Goal: Find specific page/section: Find specific page/section

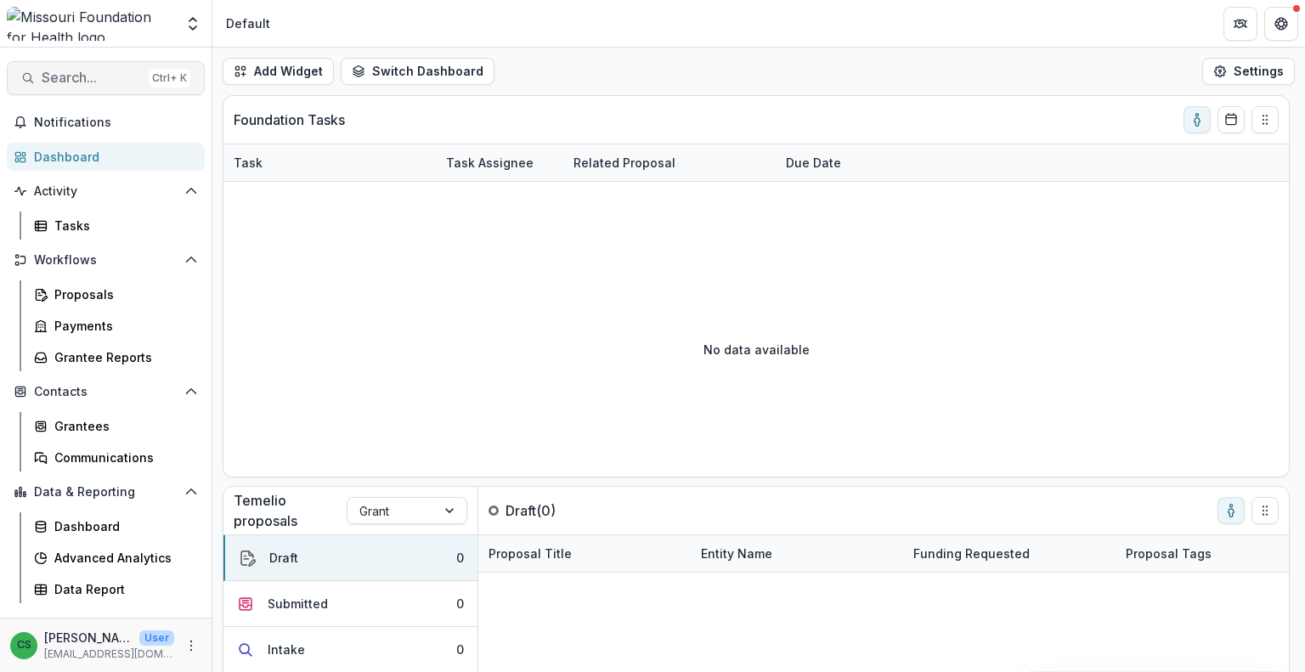
click at [116, 79] on span "Search..." at bounding box center [92, 78] width 100 height 16
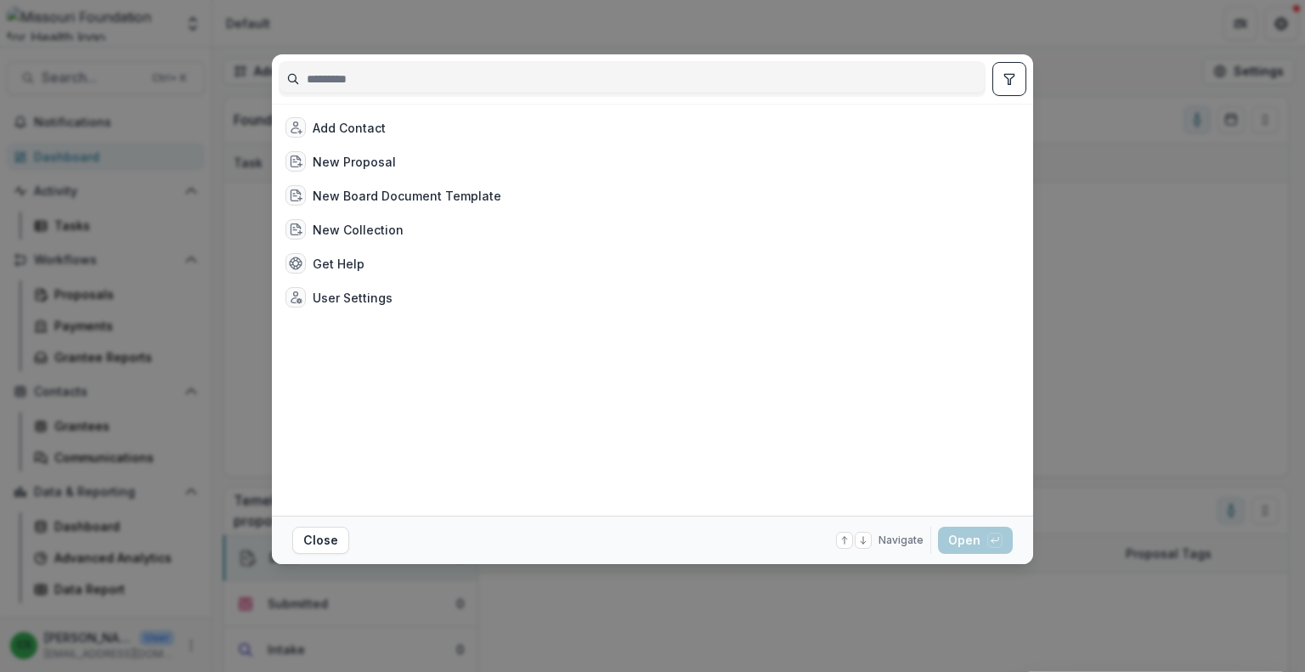
click at [373, 69] on div at bounding box center [632, 79] width 707 height 36
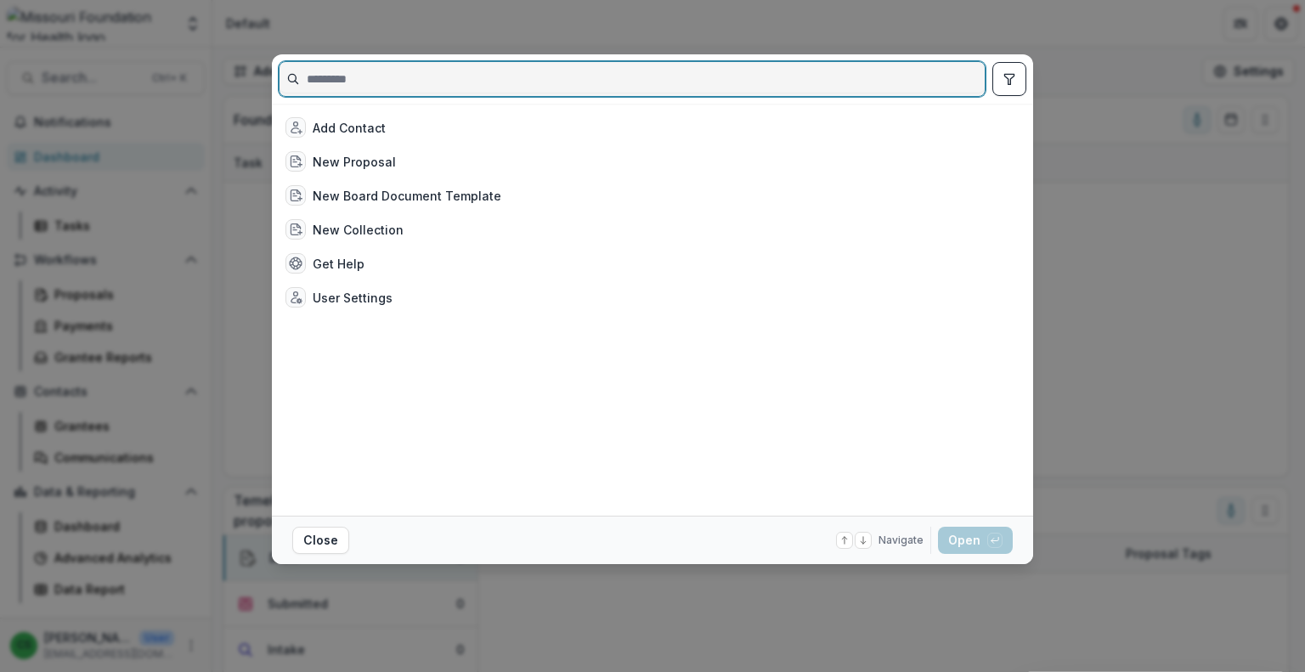
click at [399, 74] on input at bounding box center [631, 78] width 705 height 27
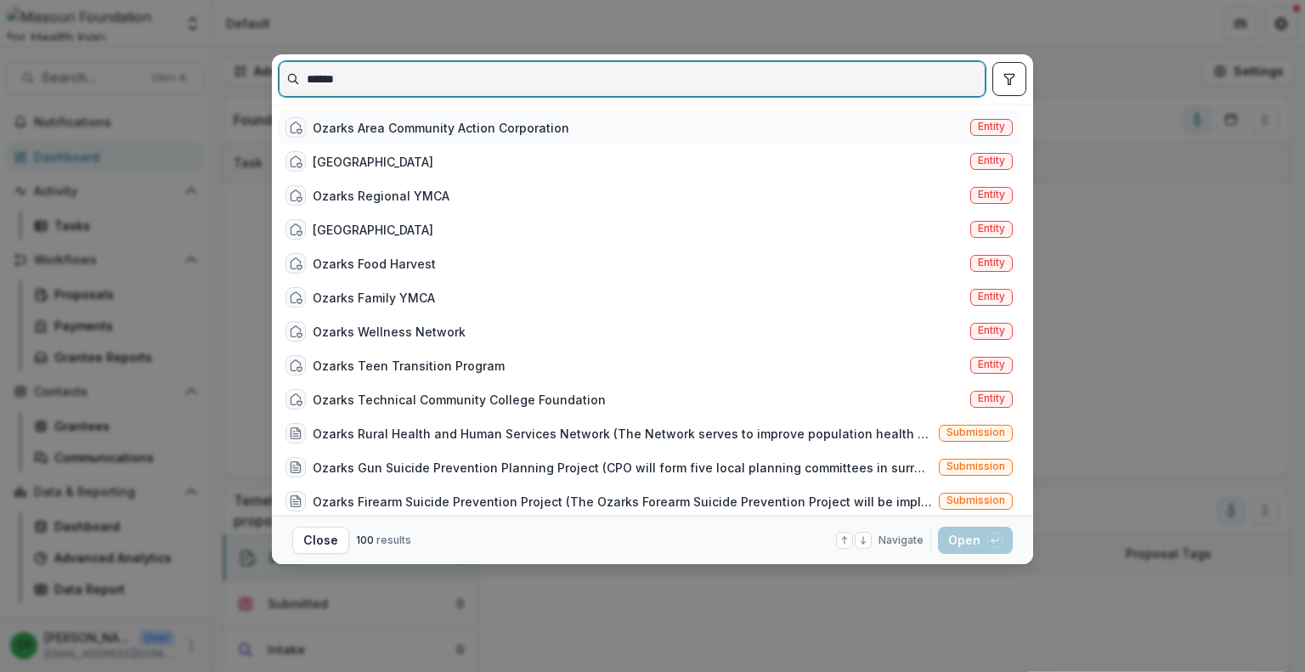
type input "******"
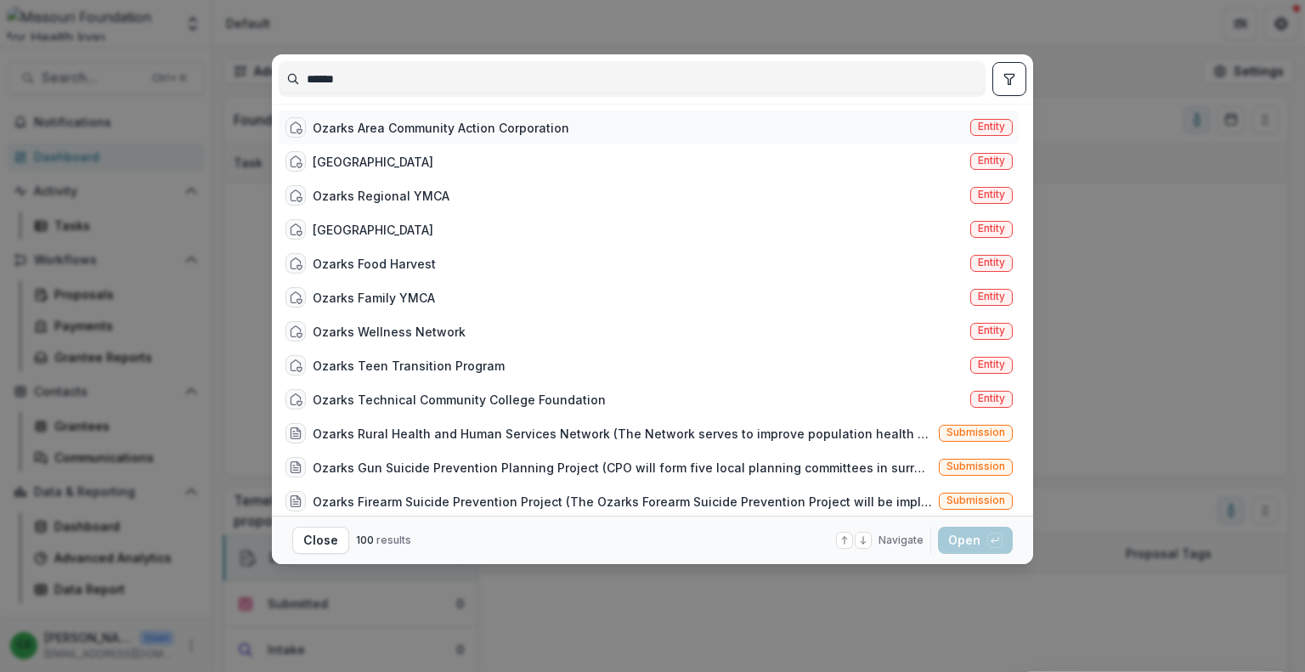
click at [406, 124] on div "Ozarks Area Community Action Corporation" at bounding box center [441, 128] width 257 height 18
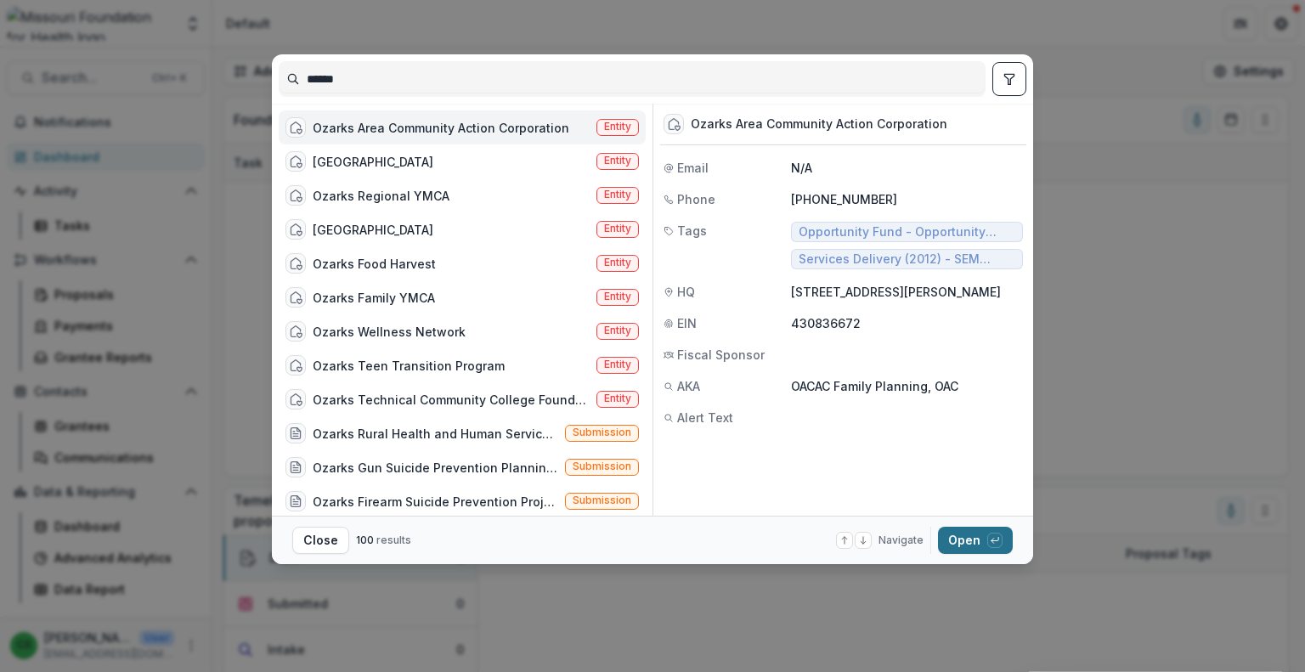
click at [993, 547] on div "button" at bounding box center [994, 540] width 15 height 15
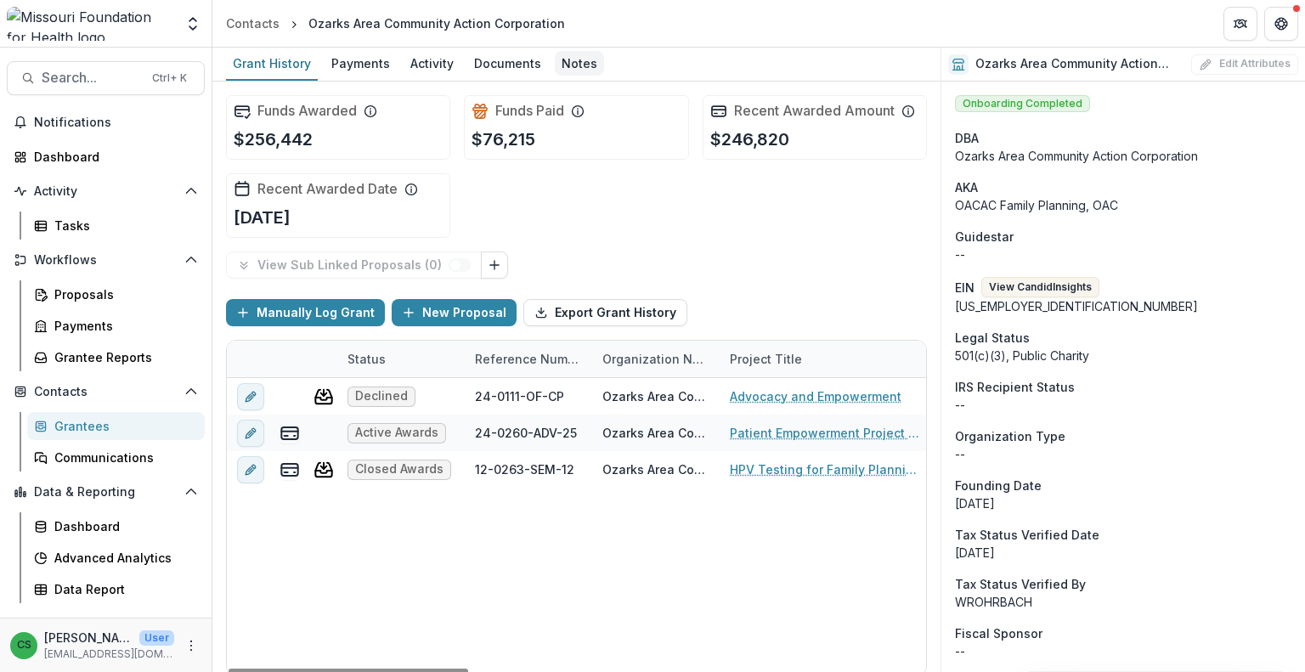
click at [566, 57] on div "Notes" at bounding box center [579, 63] width 49 height 25
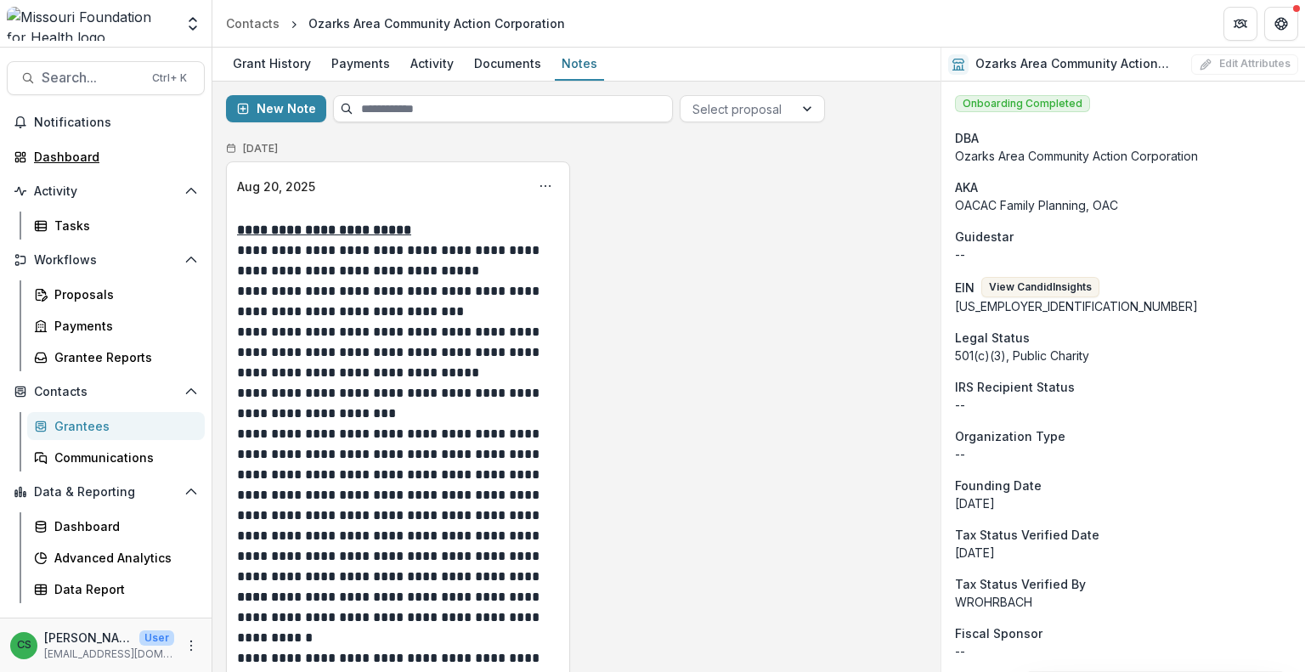
drag, startPoint x: 98, startPoint y: 161, endPoint x: 277, endPoint y: 251, distance: 200.6
click at [98, 161] on div "Dashboard" at bounding box center [112, 157] width 157 height 18
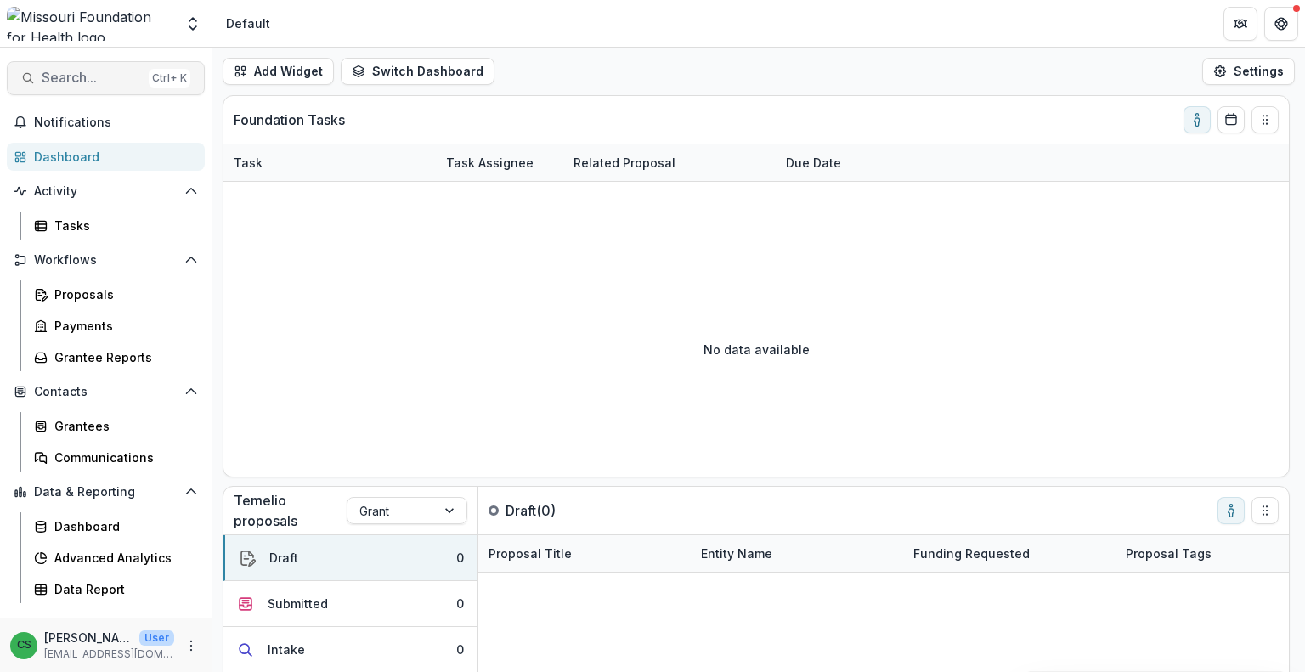
click at [93, 75] on span "Search..." at bounding box center [92, 78] width 100 height 16
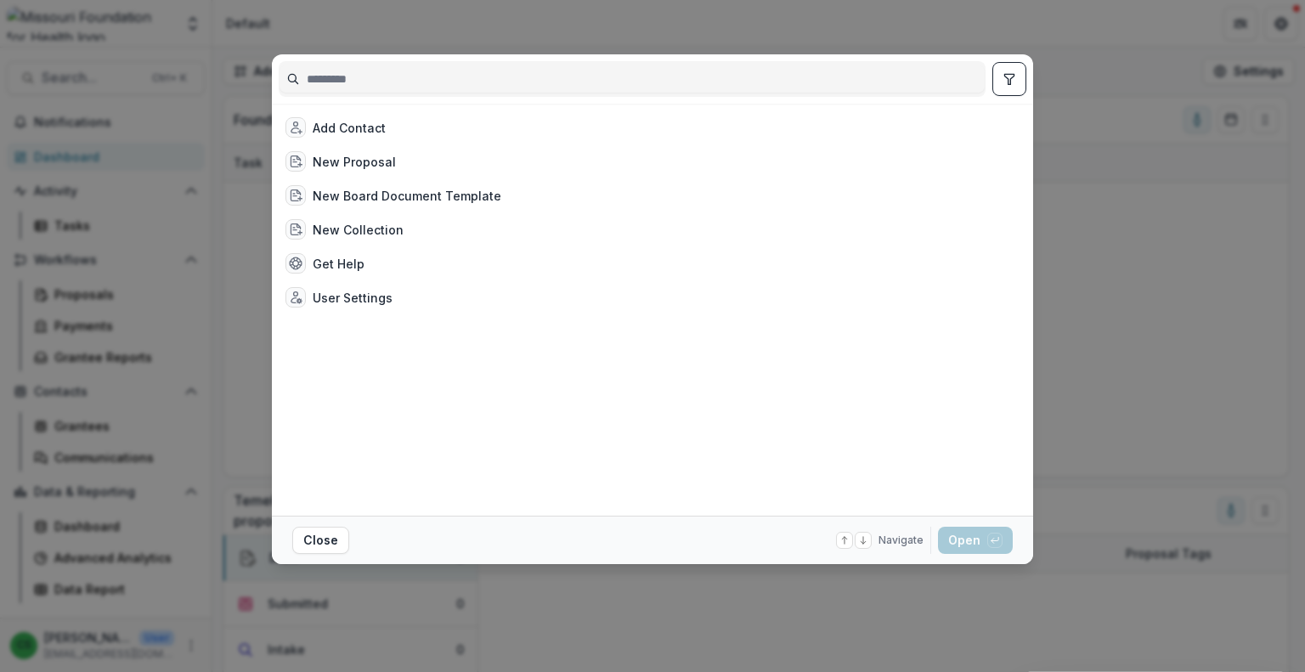
click at [581, 624] on div "Add Contact New Proposal New Board Document Template New Collection Get Help Us…" at bounding box center [652, 336] width 1305 height 672
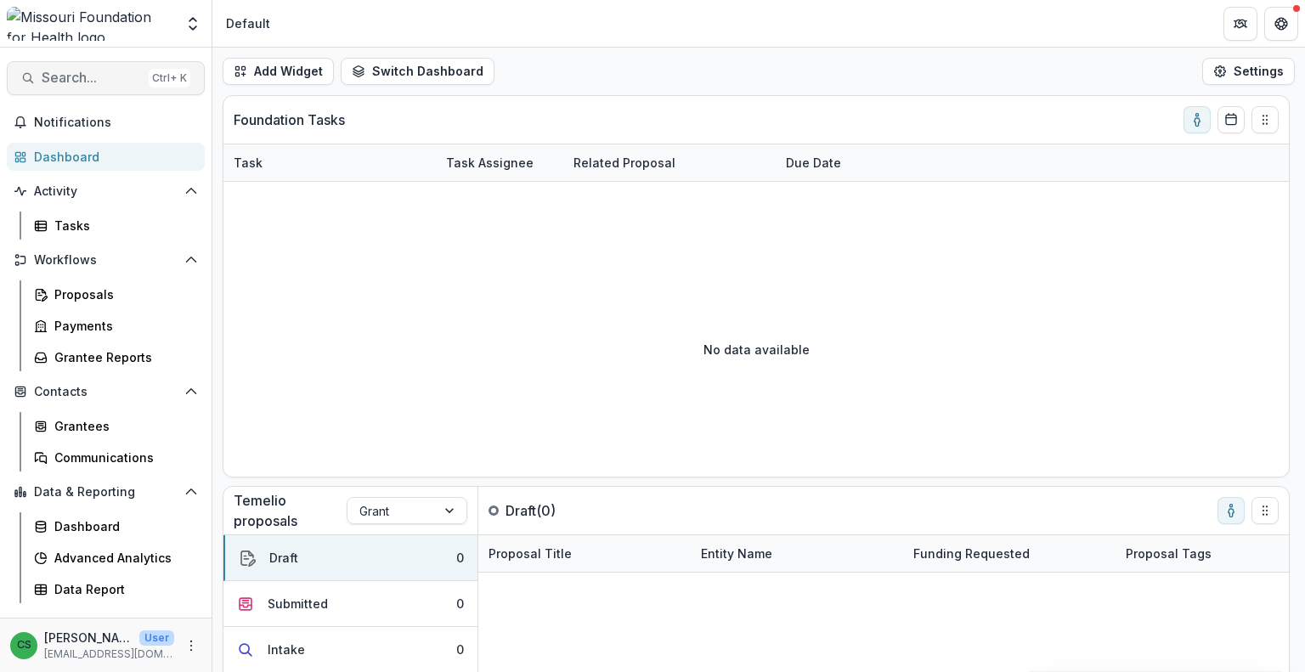
click at [101, 81] on span "Search..." at bounding box center [92, 78] width 100 height 16
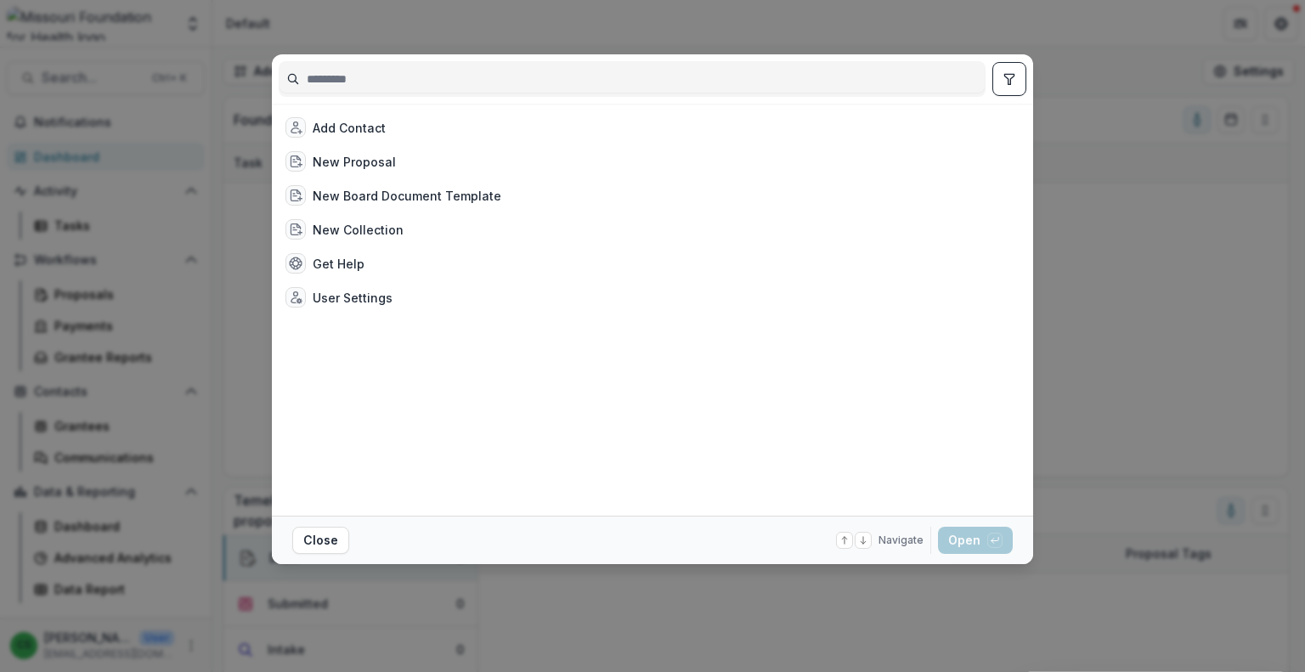
click at [304, 33] on div "Add Contact New Proposal New Board Document Template New Collection Get Help Us…" at bounding box center [652, 336] width 1305 height 672
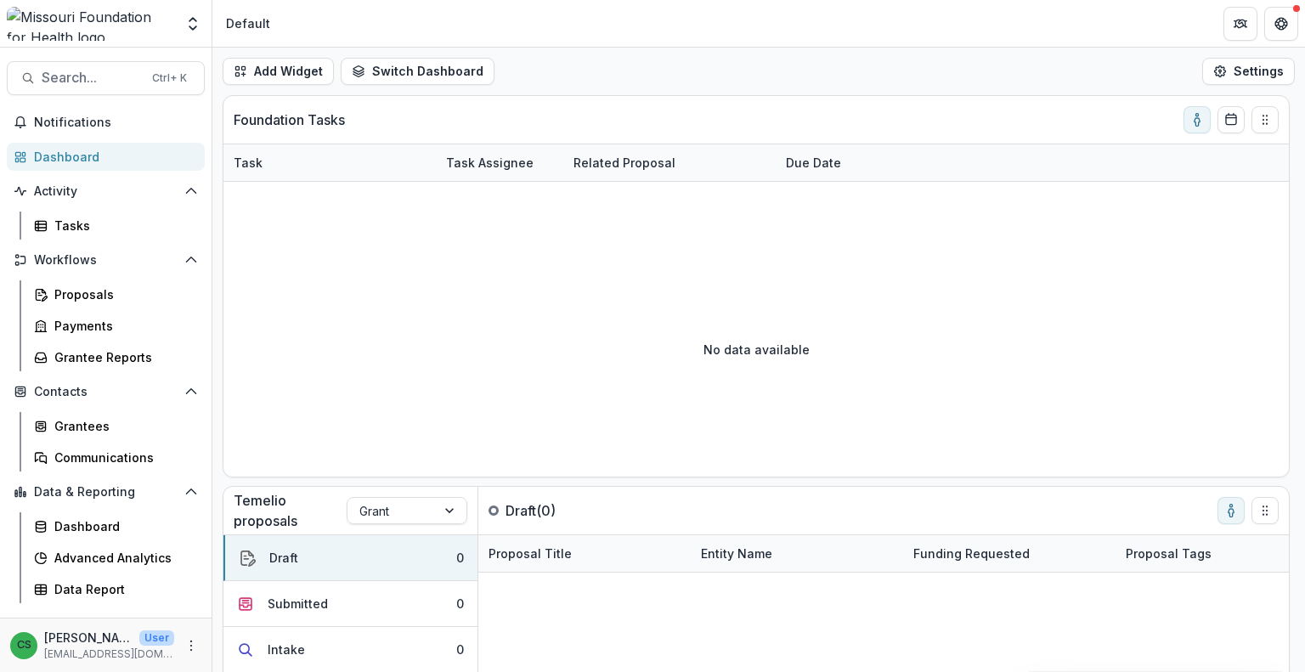
click at [121, 155] on div "Dashboard" at bounding box center [112, 157] width 157 height 18
click at [113, 154] on div "Dashboard" at bounding box center [112, 157] width 157 height 18
click at [109, 71] on span "Search..." at bounding box center [92, 78] width 100 height 16
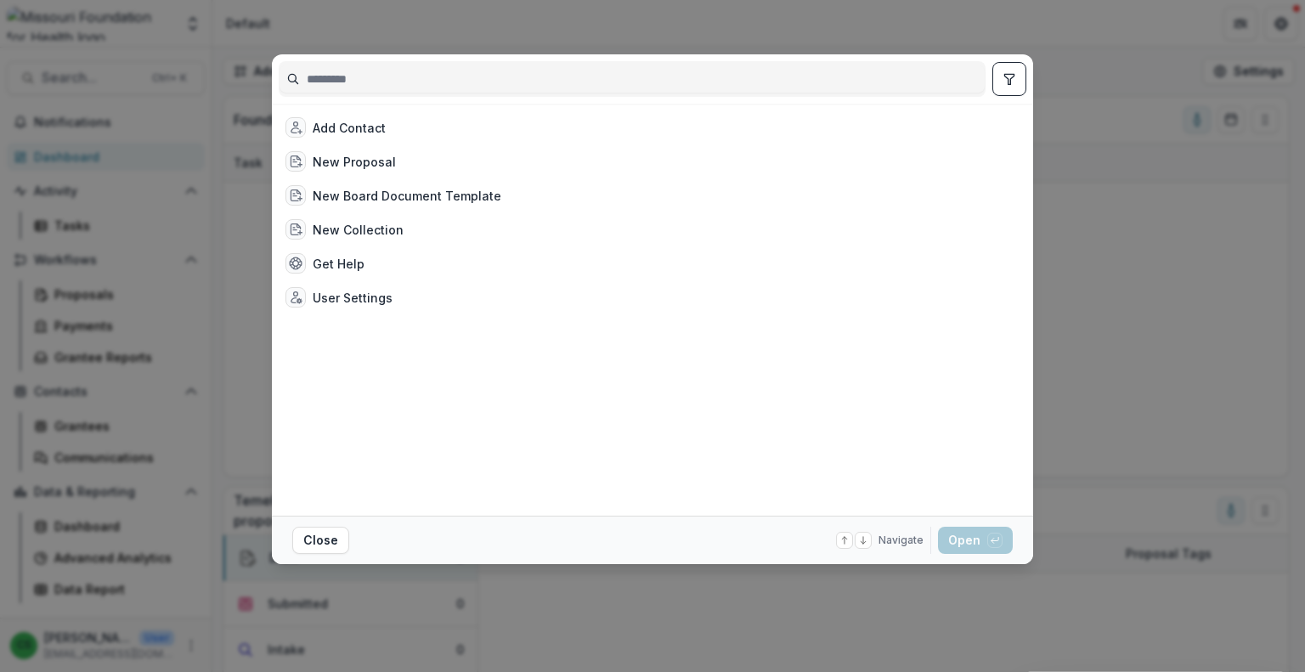
click at [465, 91] on input at bounding box center [631, 78] width 705 height 27
type input "*"
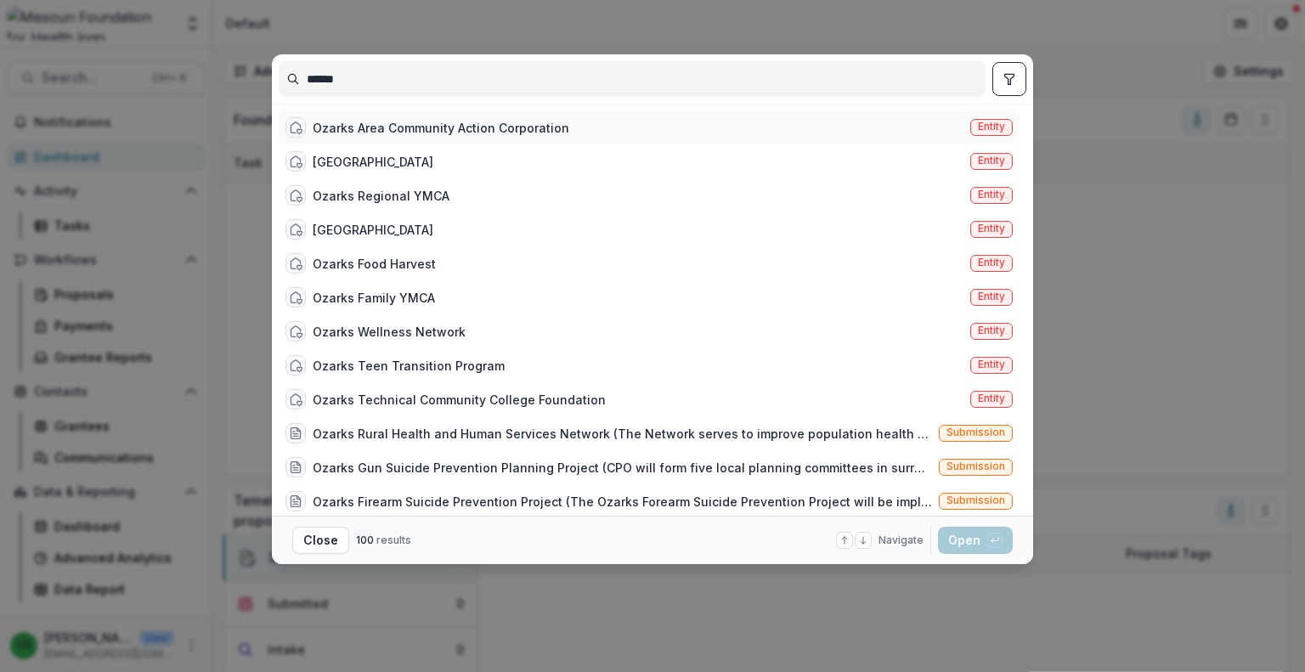
type input "******"
click at [498, 138] on div "Ozarks Area Community Action Corporation Entity" at bounding box center [649, 127] width 741 height 34
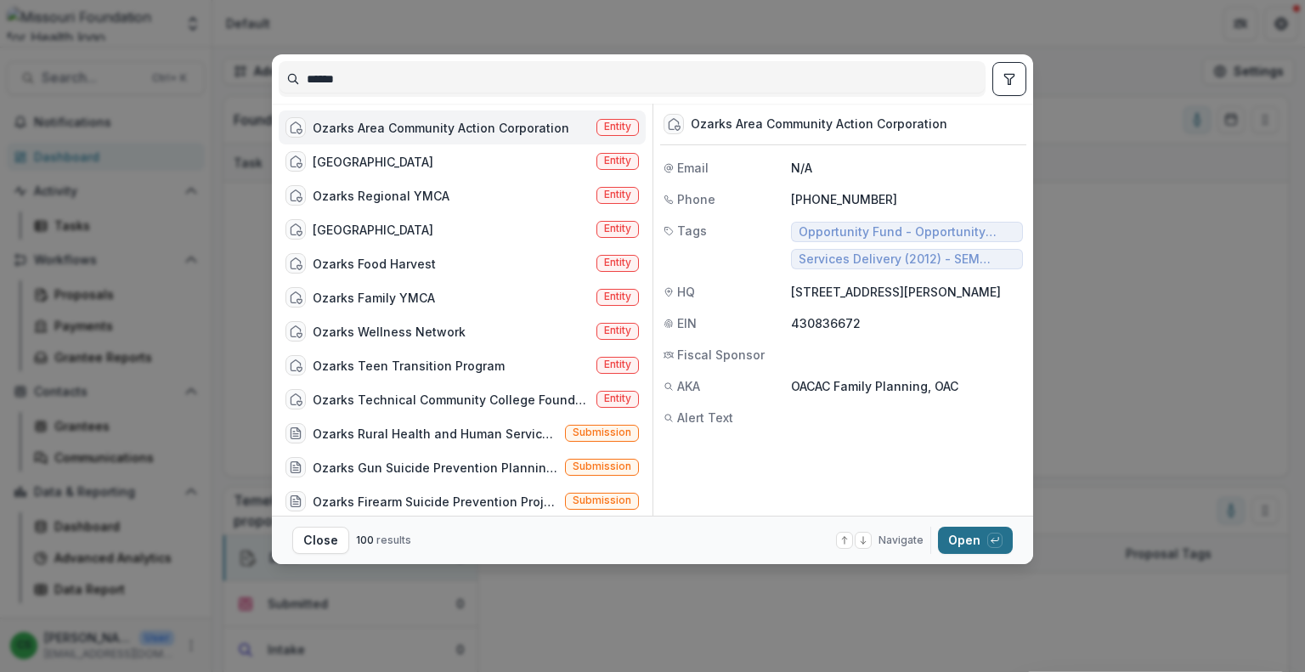
click at [976, 543] on button "Open with enter key" at bounding box center [975, 540] width 75 height 27
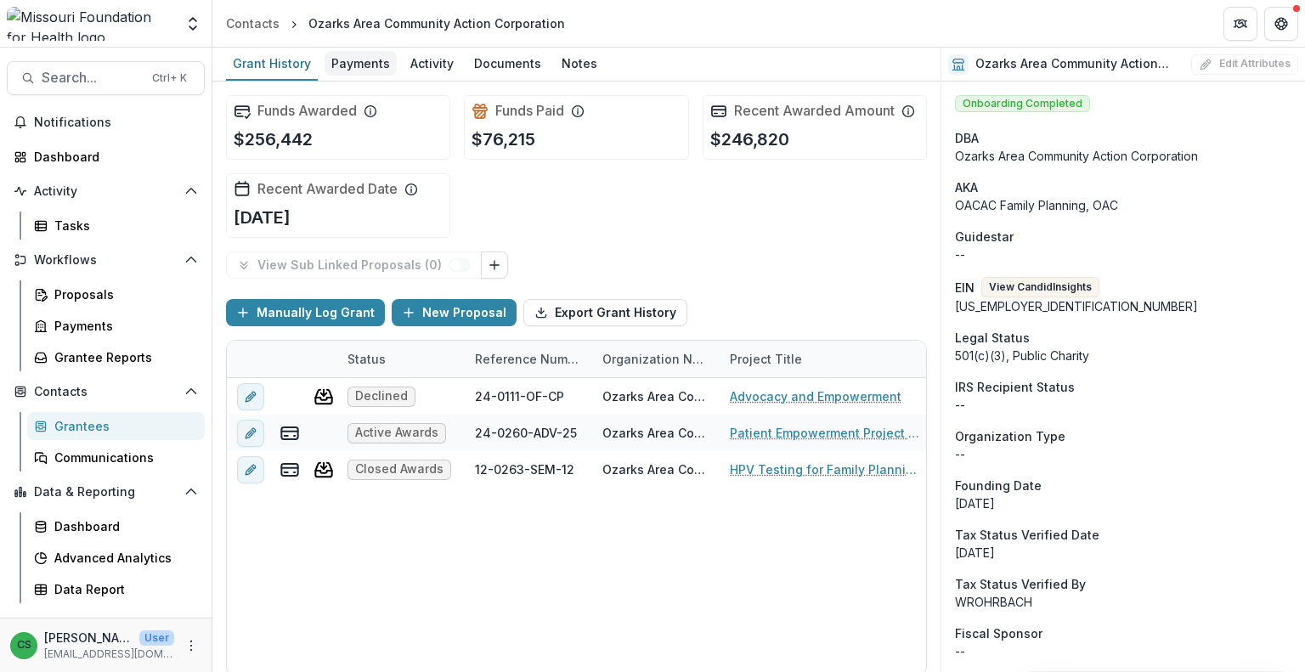
click at [355, 64] on div "Payments" at bounding box center [360, 63] width 72 height 25
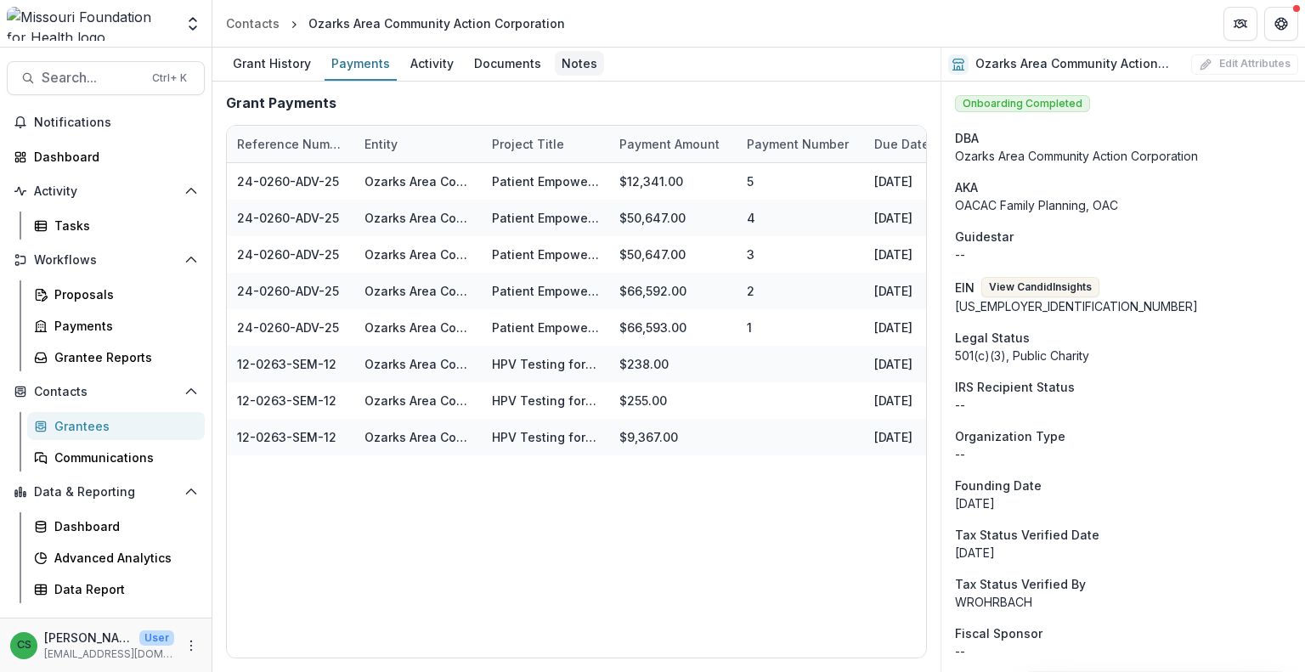
click at [571, 67] on div "Notes" at bounding box center [579, 63] width 49 height 25
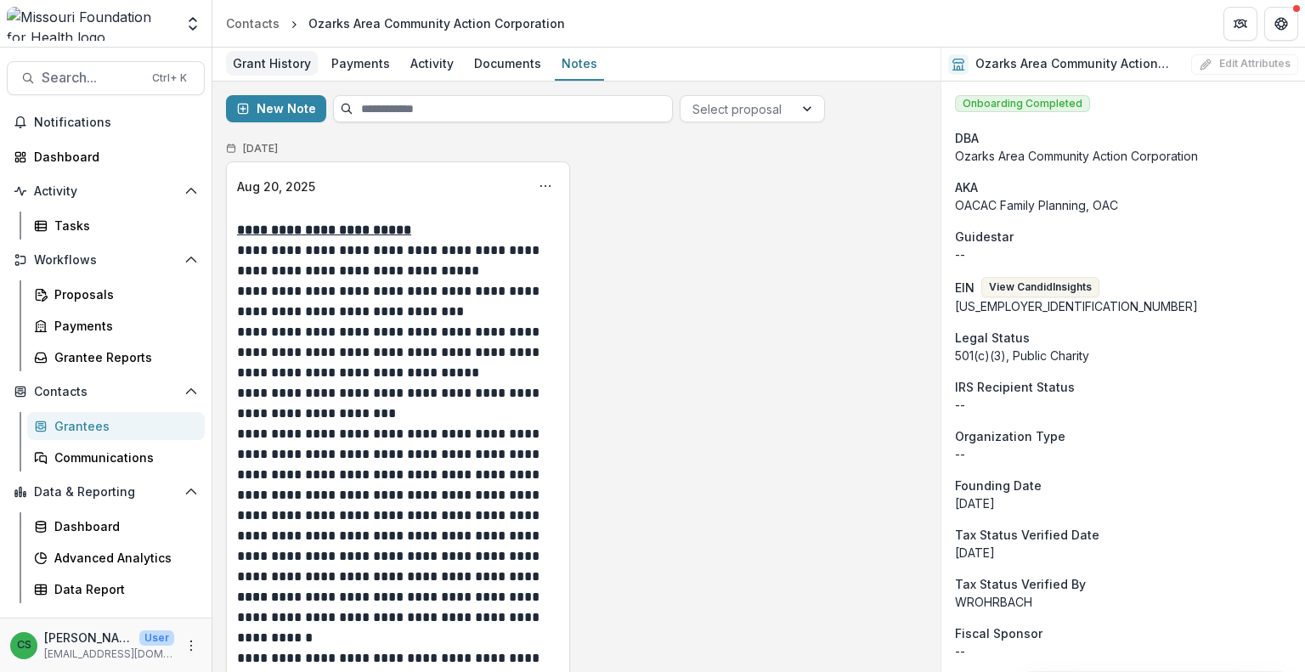
click at [279, 67] on div "Grant History" at bounding box center [272, 63] width 92 height 25
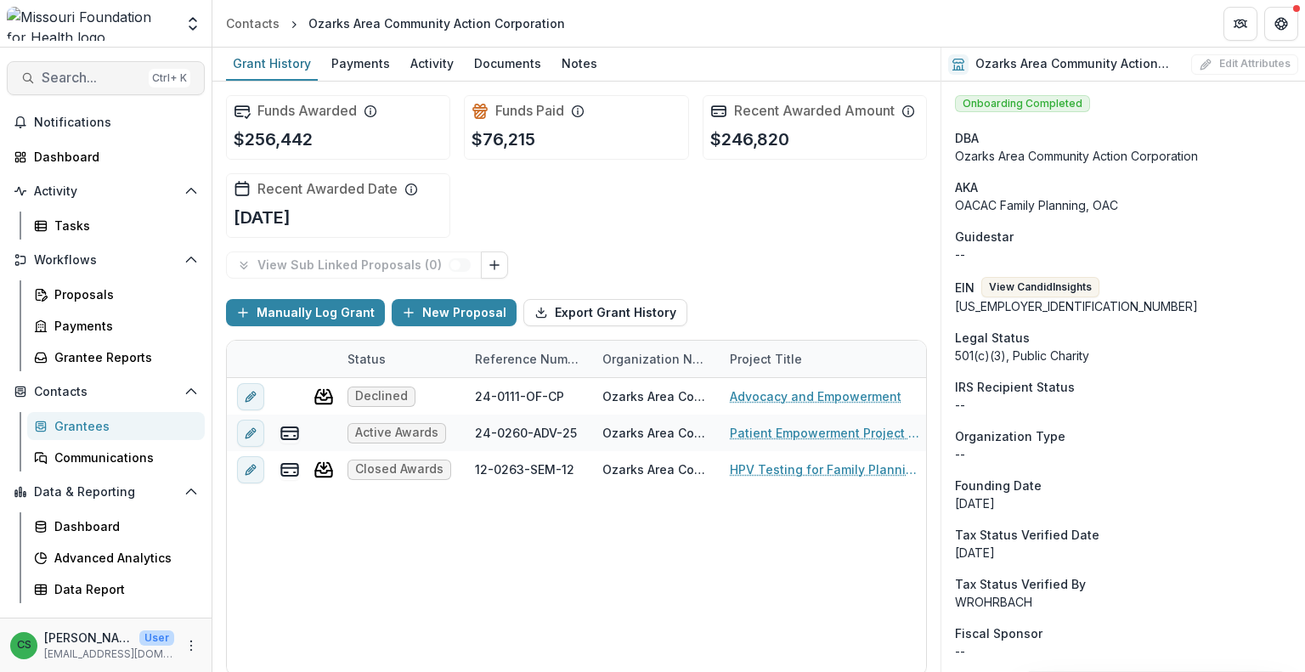
drag, startPoint x: 106, startPoint y: 86, endPoint x: 99, endPoint y: 92, distance: 9.0
click at [99, 92] on button "Search... Ctrl + K" at bounding box center [106, 78] width 198 height 34
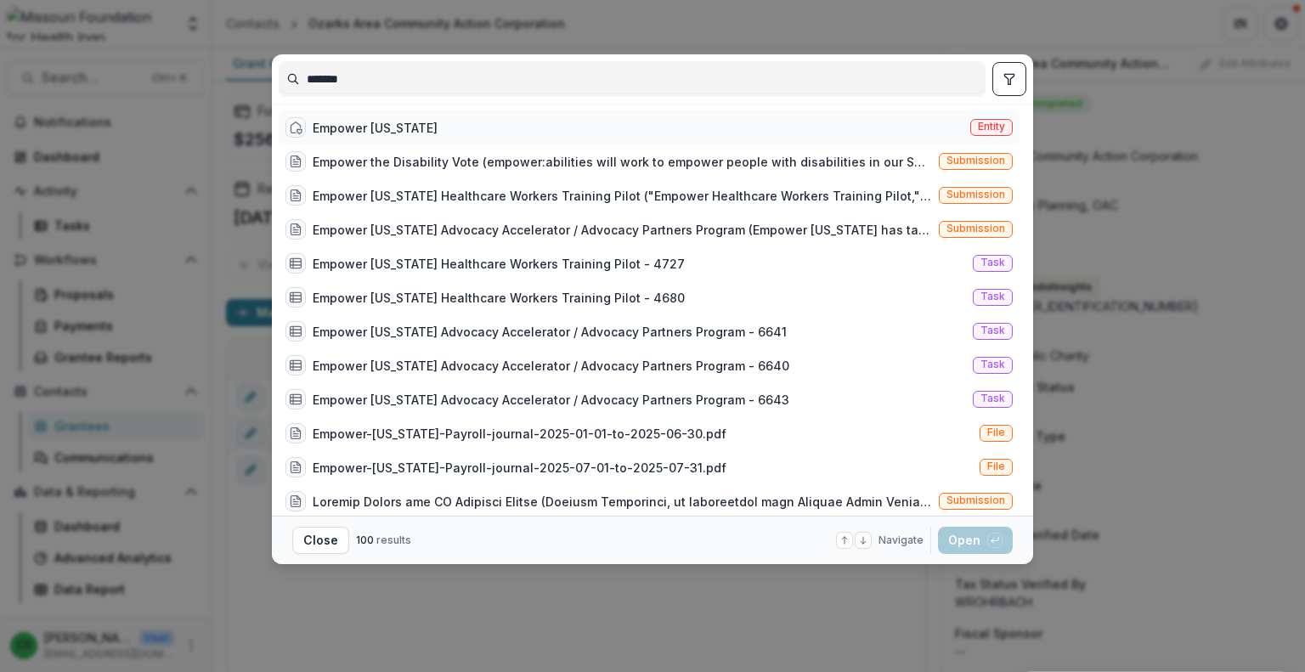
type input "*******"
click at [405, 133] on div "Empower [US_STATE]" at bounding box center [375, 128] width 125 height 18
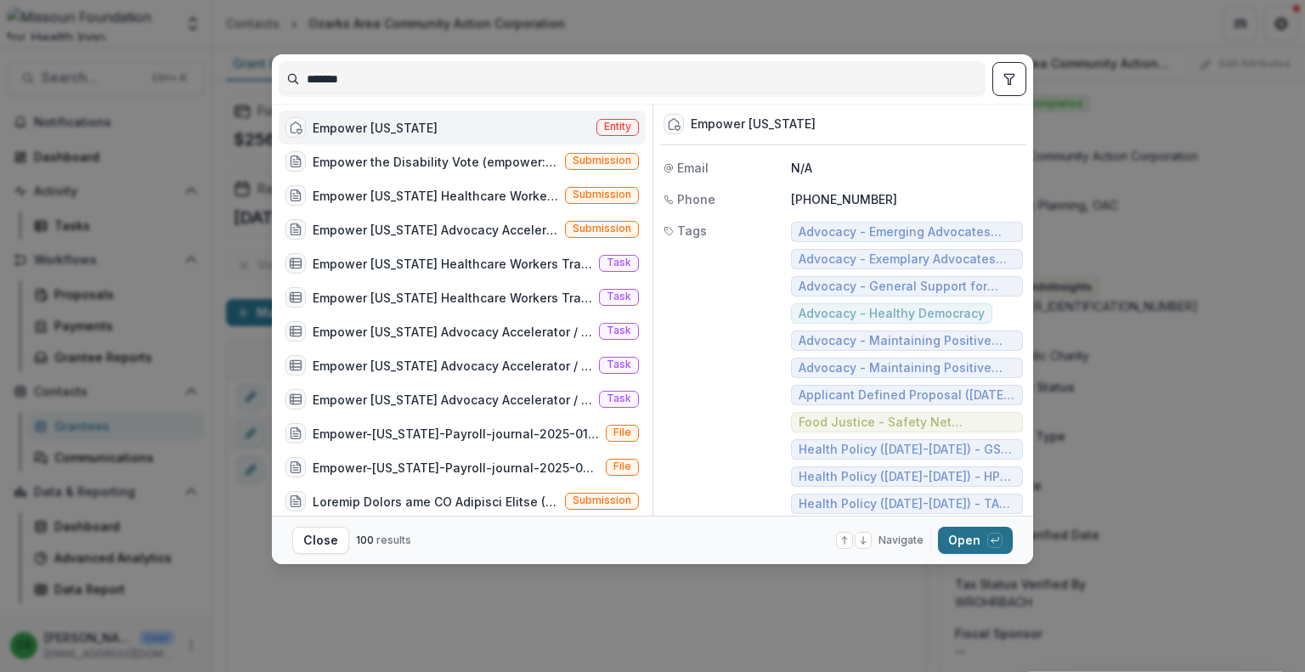
click at [953, 544] on button "Open with enter key" at bounding box center [975, 540] width 75 height 27
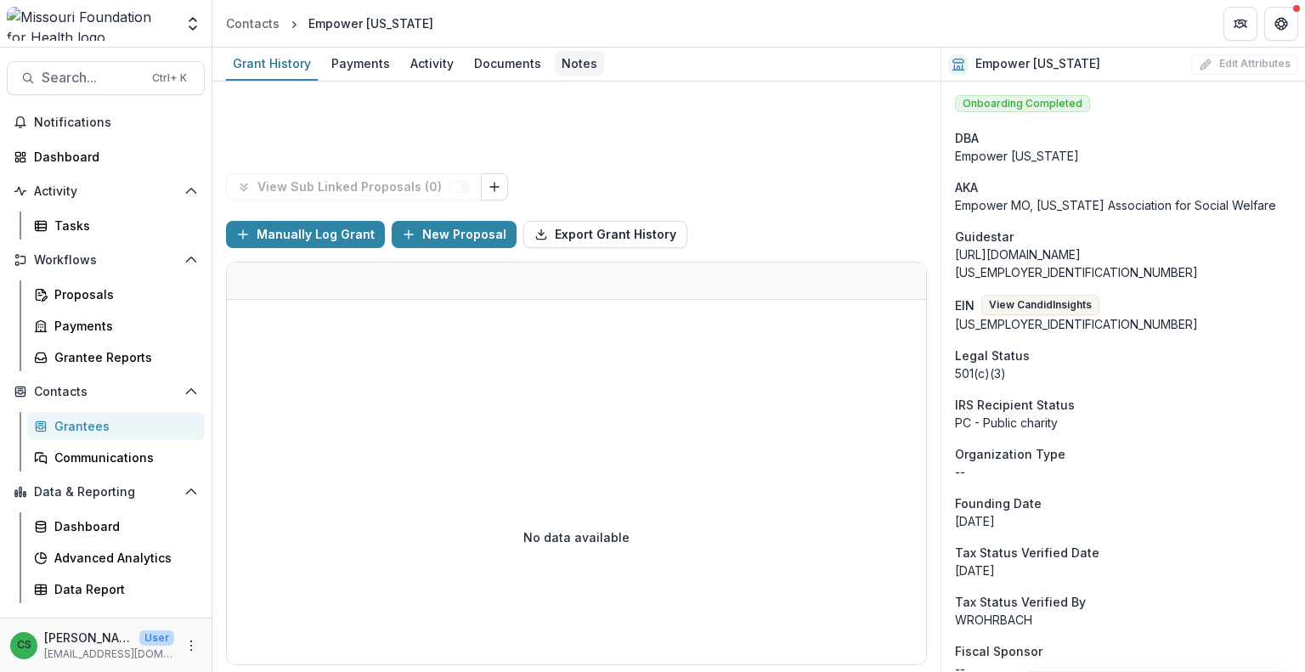
click at [572, 64] on div "Notes" at bounding box center [579, 63] width 49 height 25
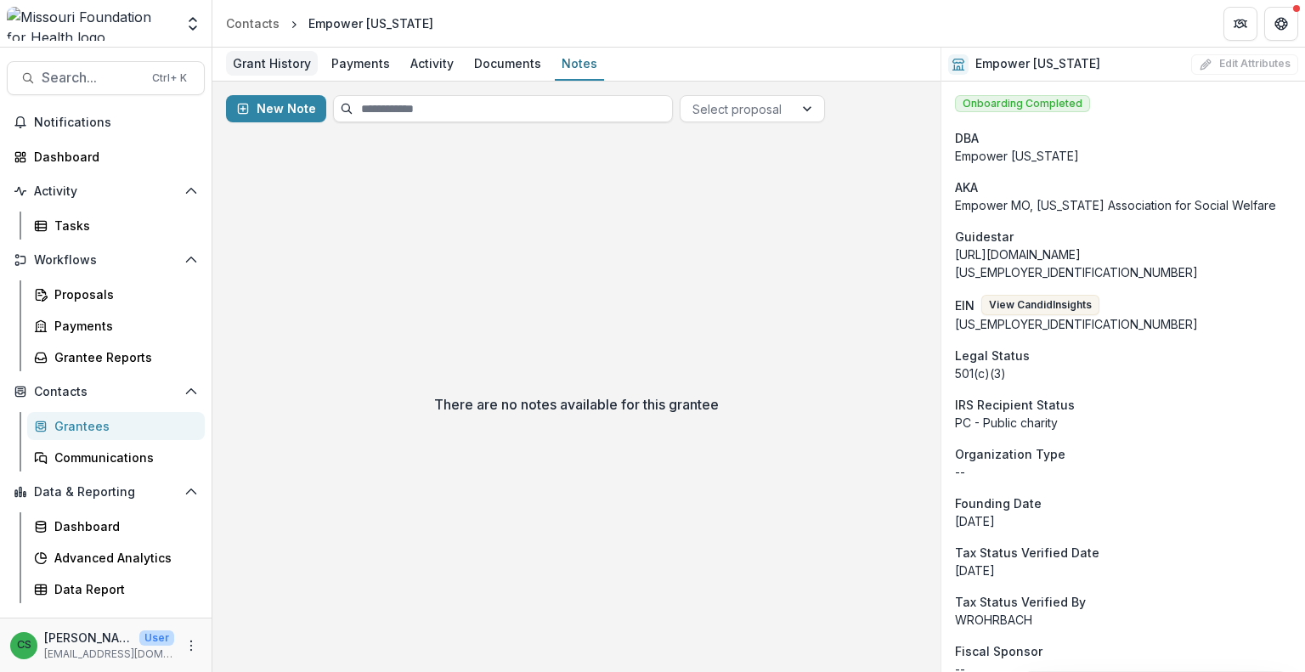
click at [270, 60] on div "Grant History" at bounding box center [272, 63] width 92 height 25
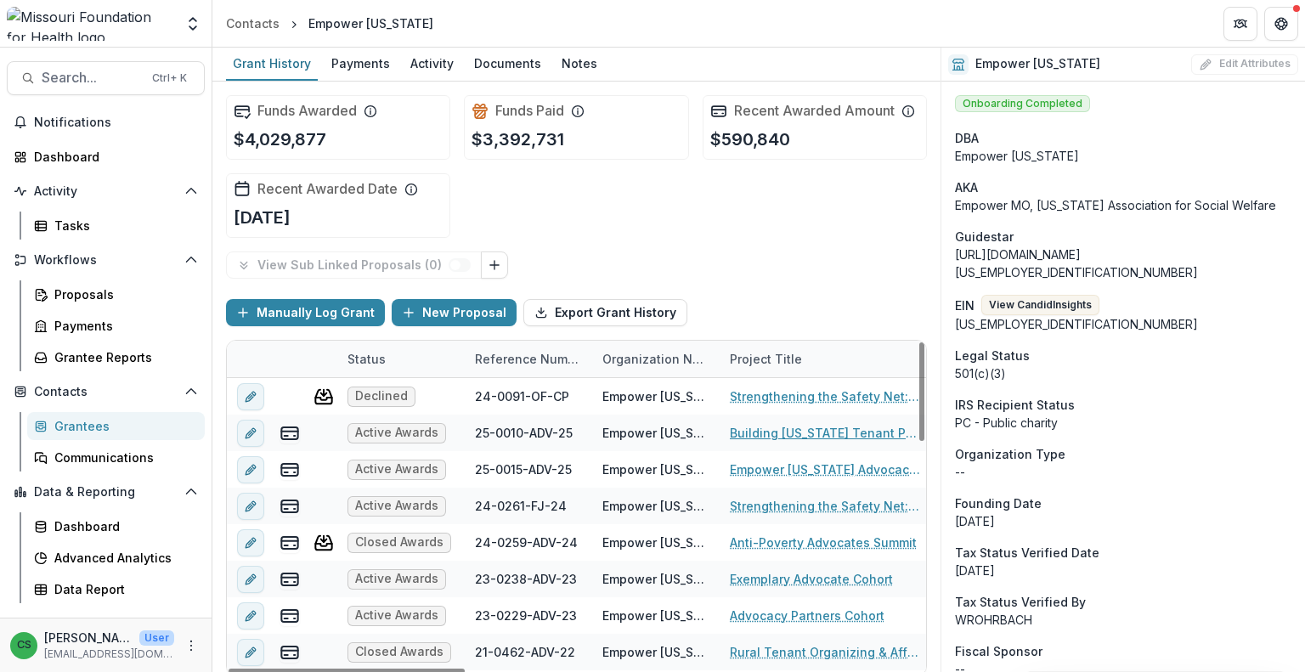
click at [805, 437] on link "Building [US_STATE] Tenant Power & Infrastructure" at bounding box center [826, 433] width 192 height 18
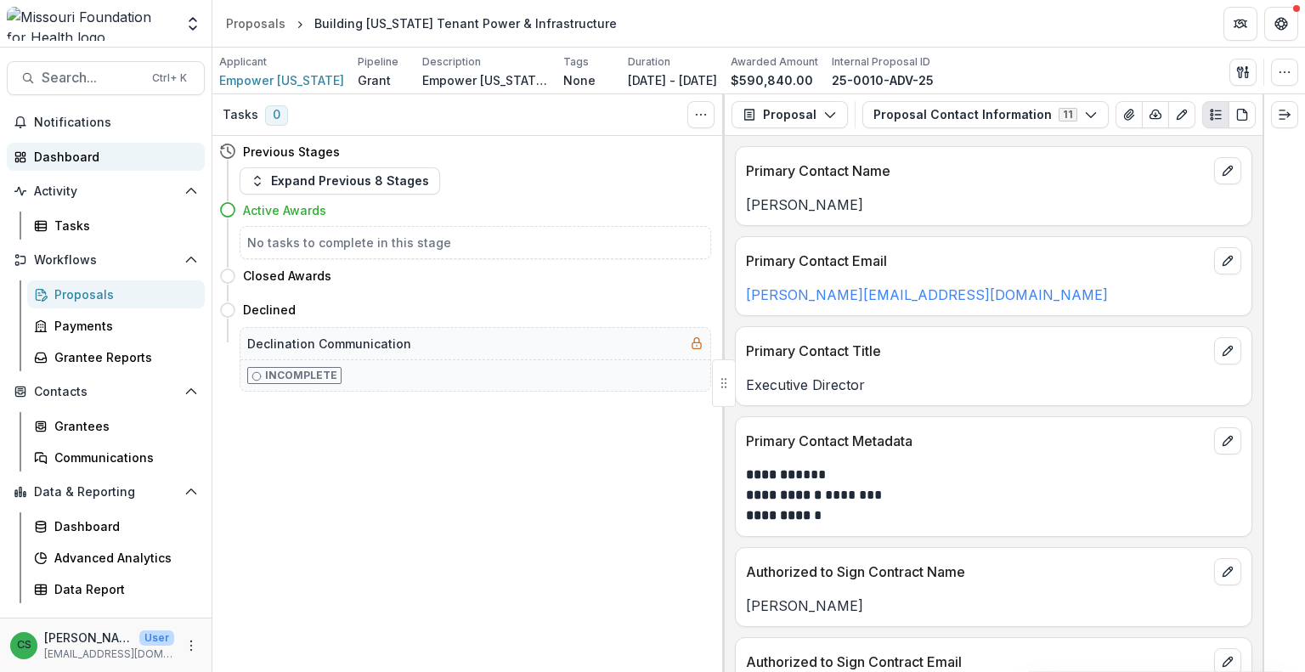
click at [138, 162] on div "Dashboard" at bounding box center [112, 157] width 157 height 18
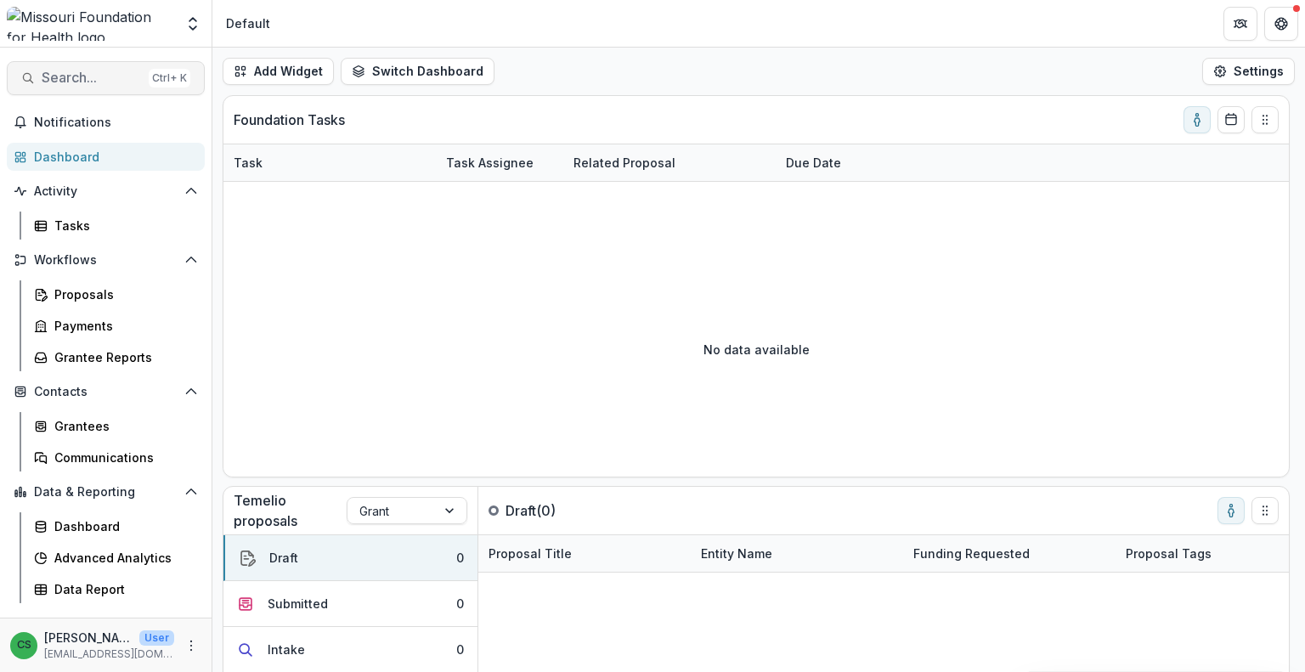
click at [119, 79] on span "Search..." at bounding box center [92, 78] width 100 height 16
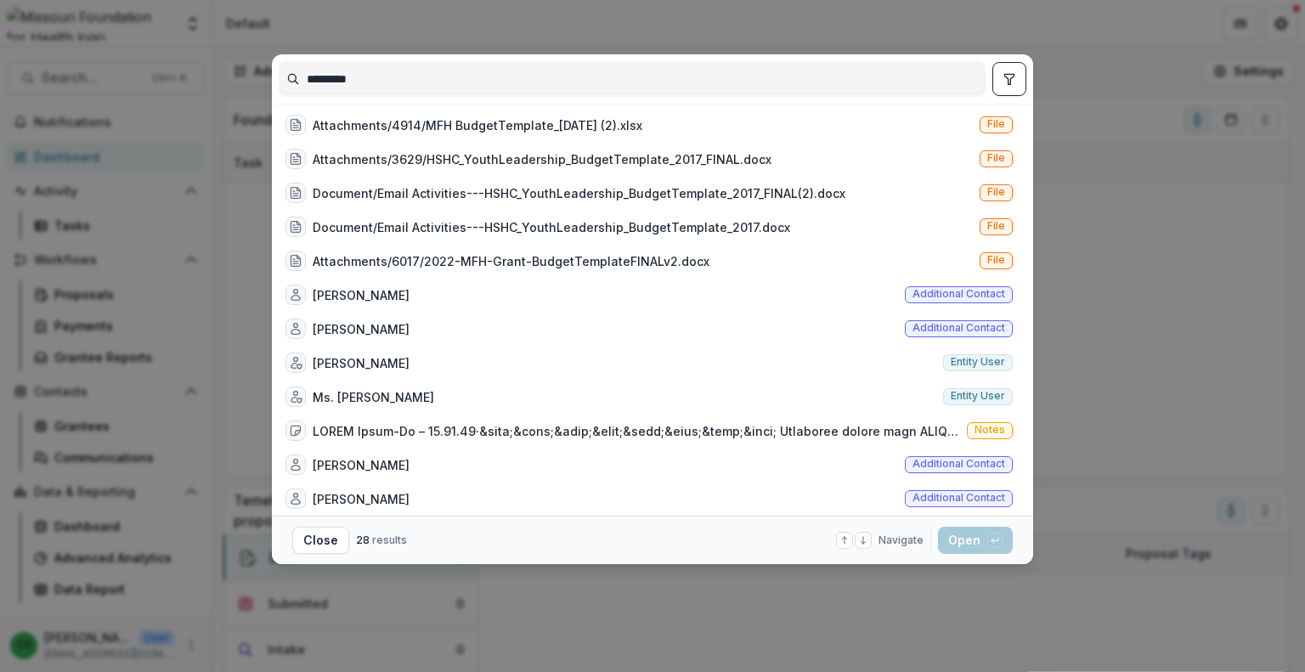
scroll to position [552, 0]
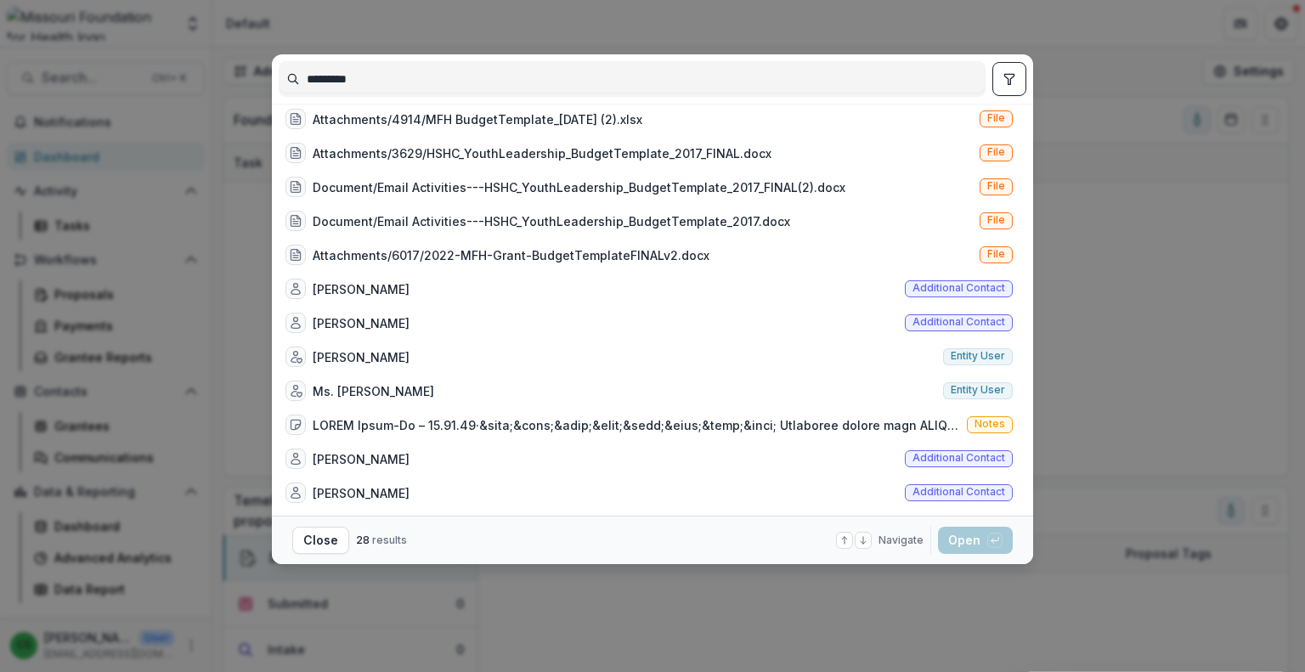
type input "*********"
click at [928, 631] on div "********* Snapdragon Advocacy & Consulting Entity [PERSON_NAME] Additional cont…" at bounding box center [652, 336] width 1305 height 672
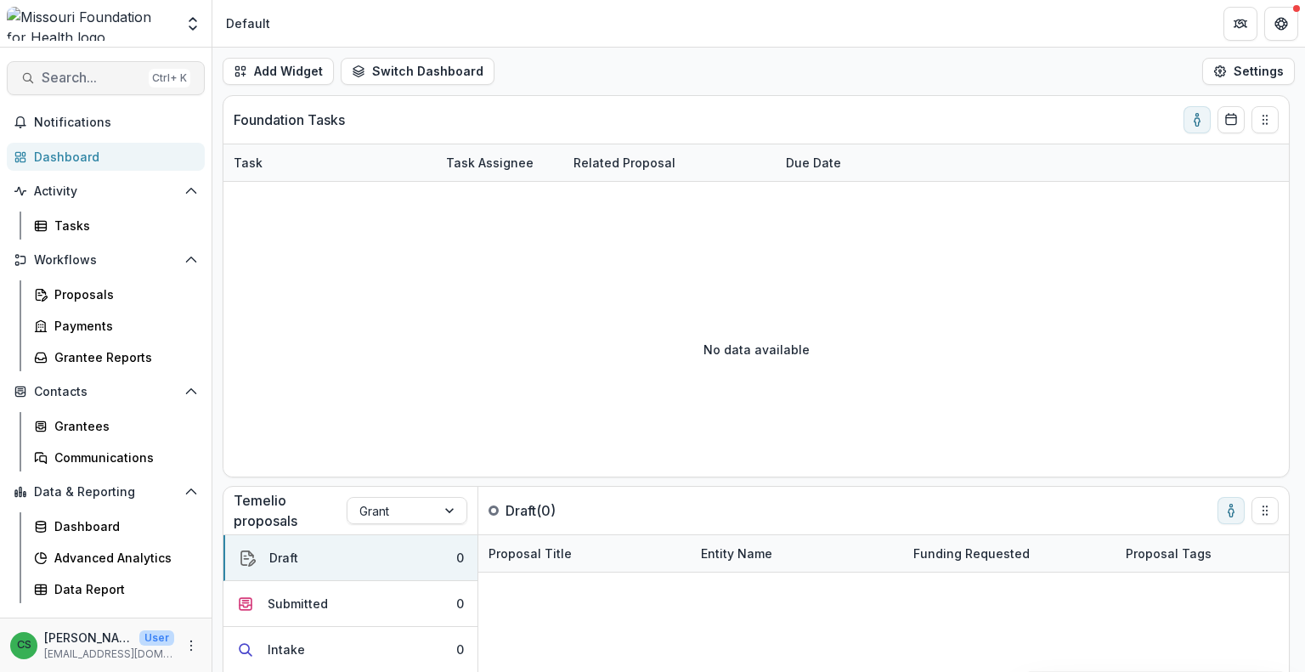
click at [65, 71] on span "Search..." at bounding box center [92, 78] width 100 height 16
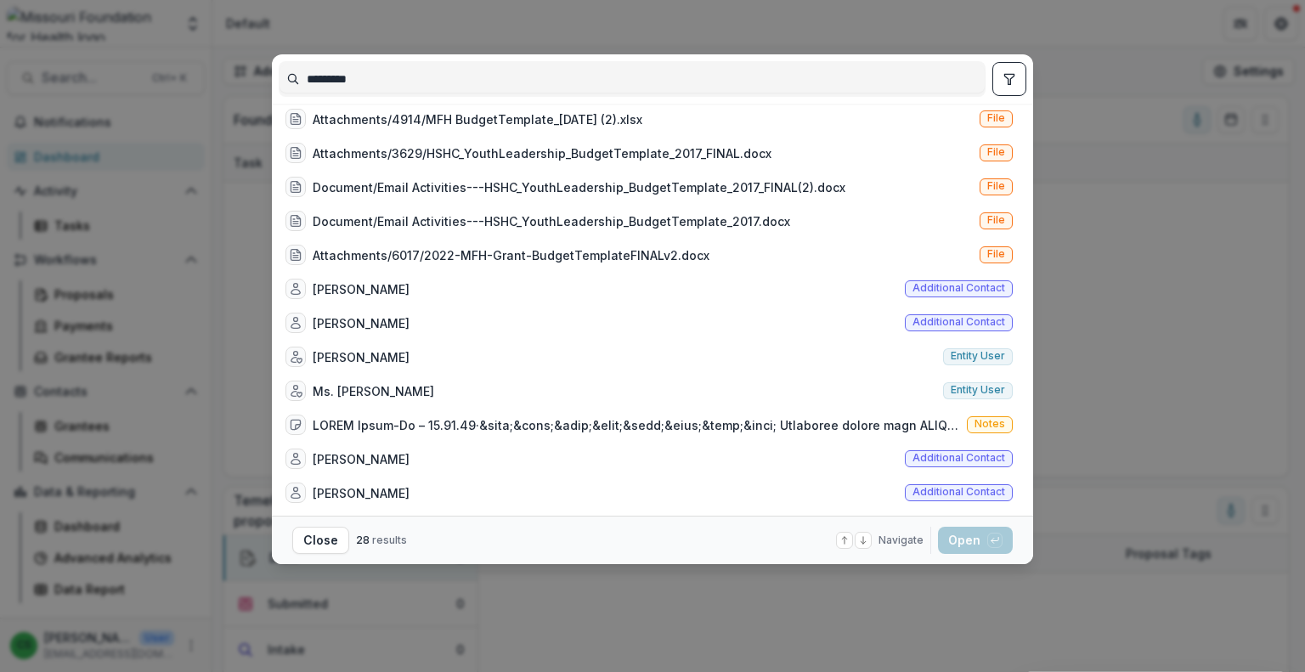
click at [432, 75] on input "*********" at bounding box center [631, 78] width 705 height 27
click at [1002, 82] on icon "toggle filters" at bounding box center [1009, 79] width 14 height 14
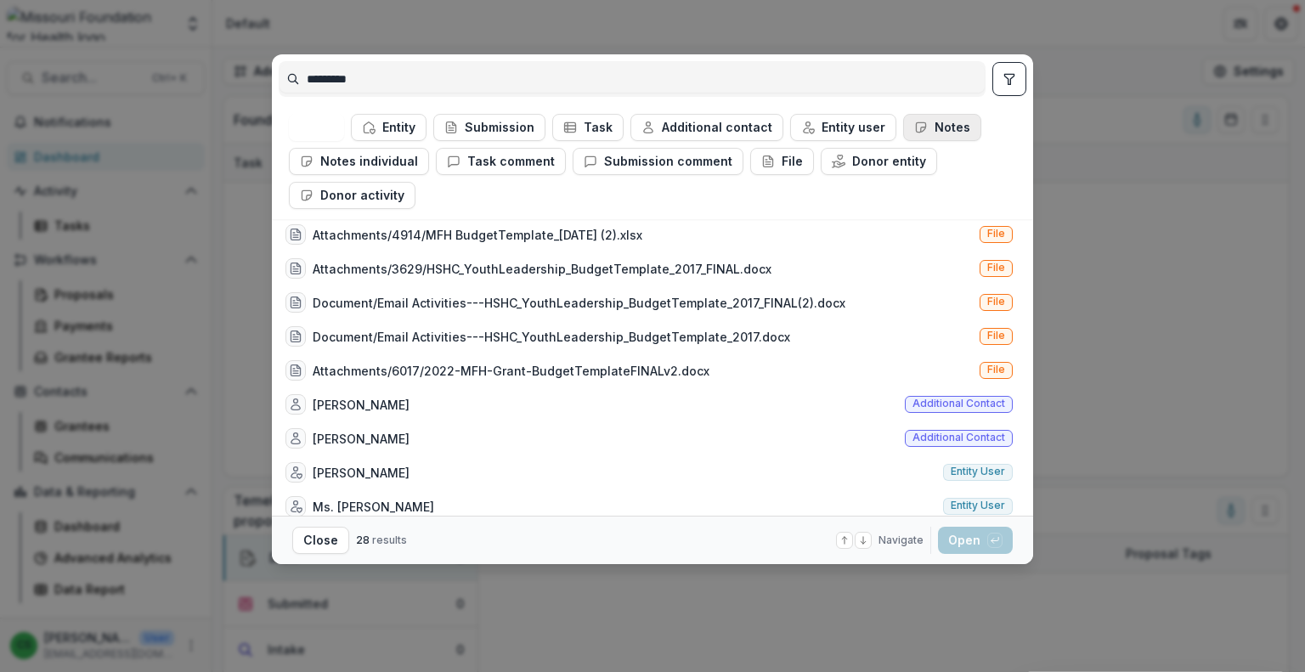
click at [920, 124] on button "Notes" at bounding box center [942, 127] width 78 height 27
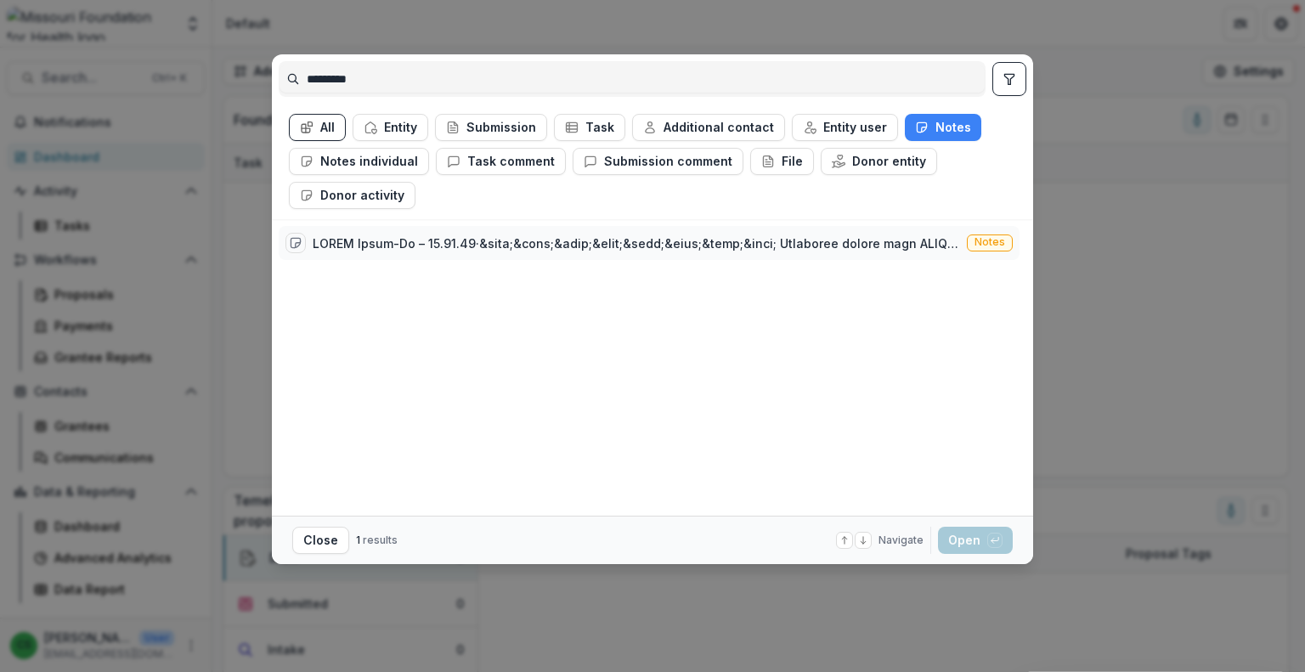
click at [394, 246] on div at bounding box center [636, 243] width 647 height 18
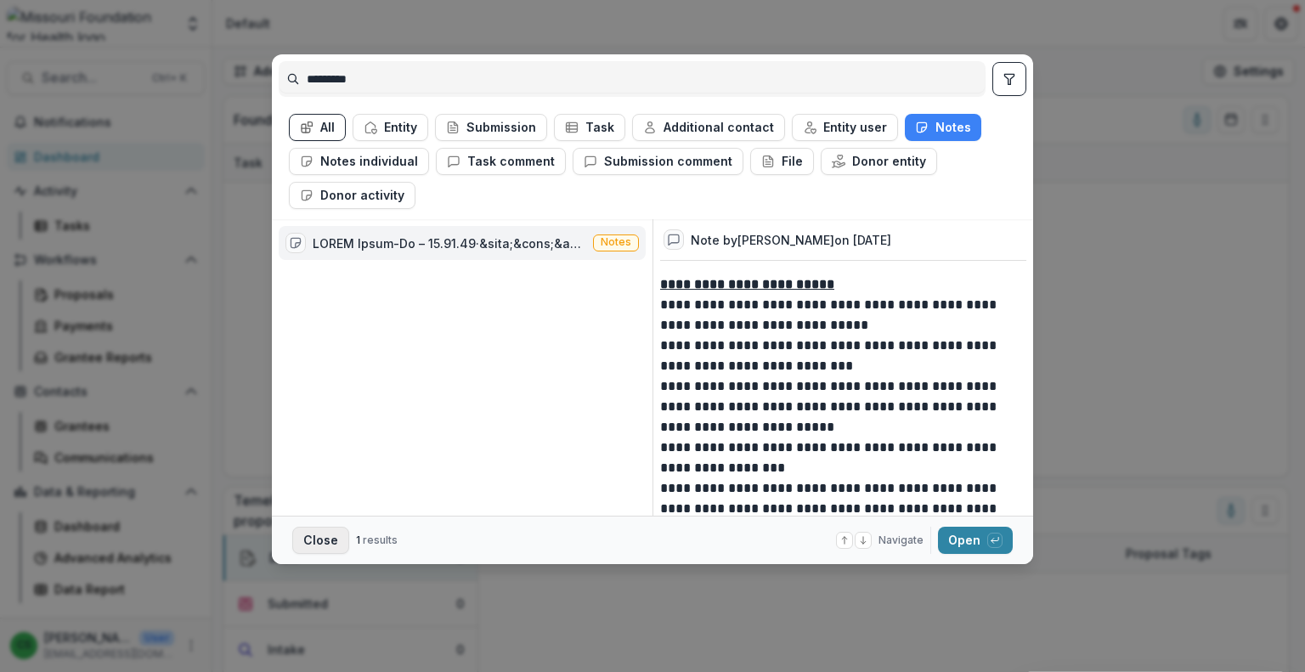
click at [323, 531] on button "Close" at bounding box center [320, 540] width 57 height 27
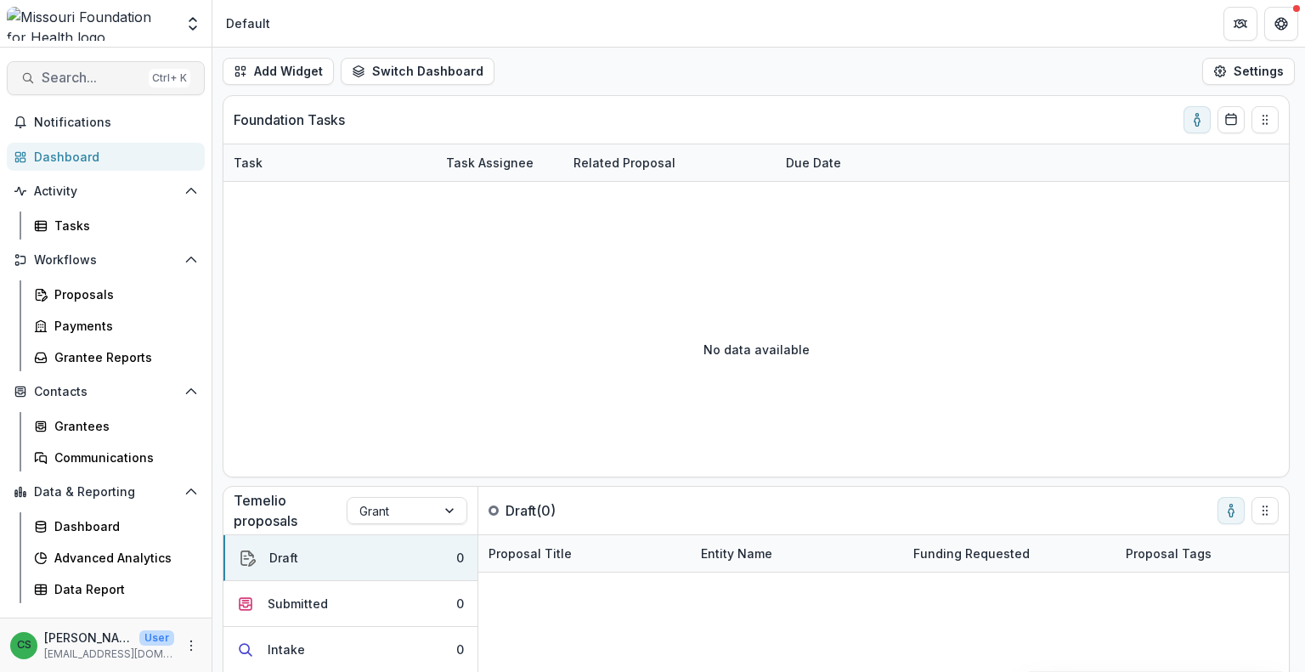
click at [78, 74] on span "Search..." at bounding box center [92, 78] width 100 height 16
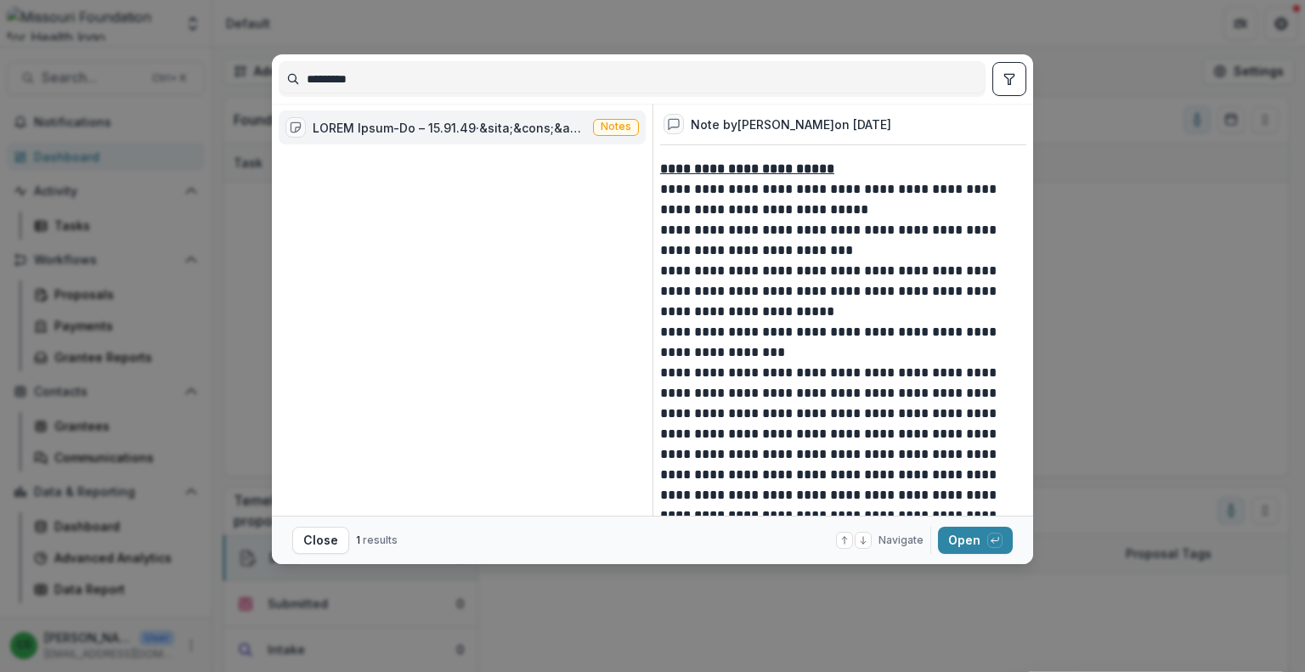
click at [449, 79] on input "*********" at bounding box center [631, 78] width 705 height 27
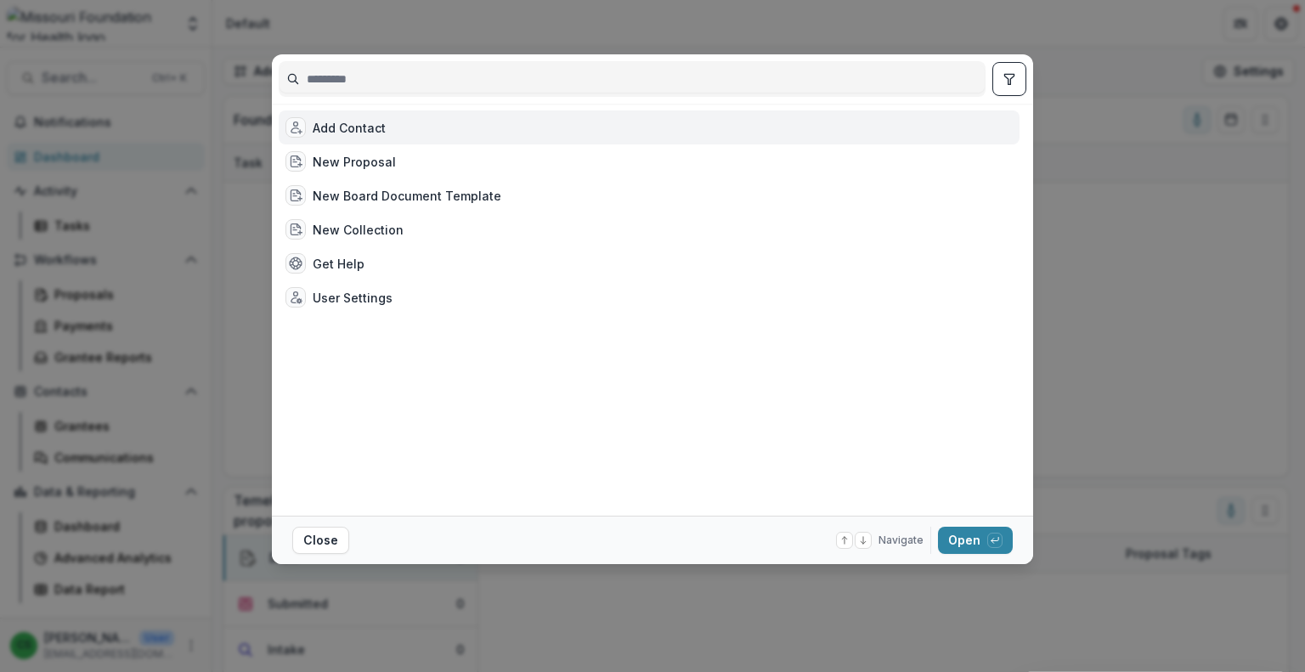
click at [1024, 67] on button "toggle filters" at bounding box center [1009, 79] width 34 height 34
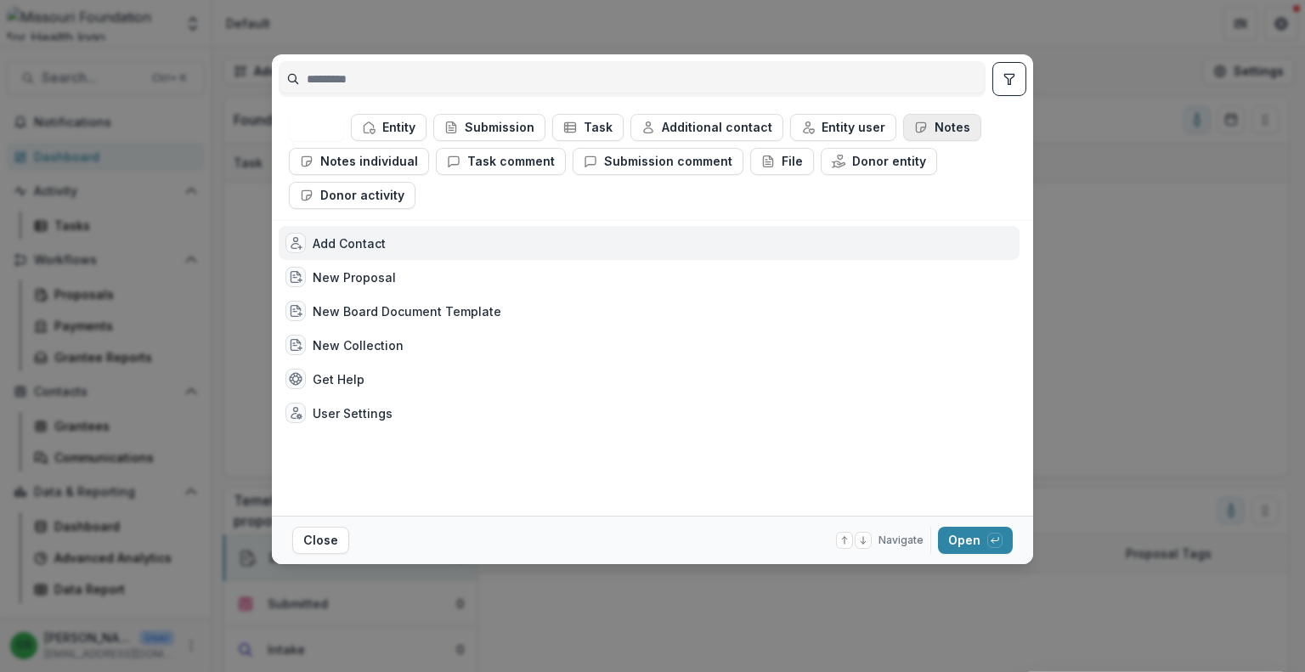
click at [939, 124] on button "Notes" at bounding box center [942, 127] width 78 height 27
click at [993, 539] on icon "button" at bounding box center [995, 540] width 10 height 10
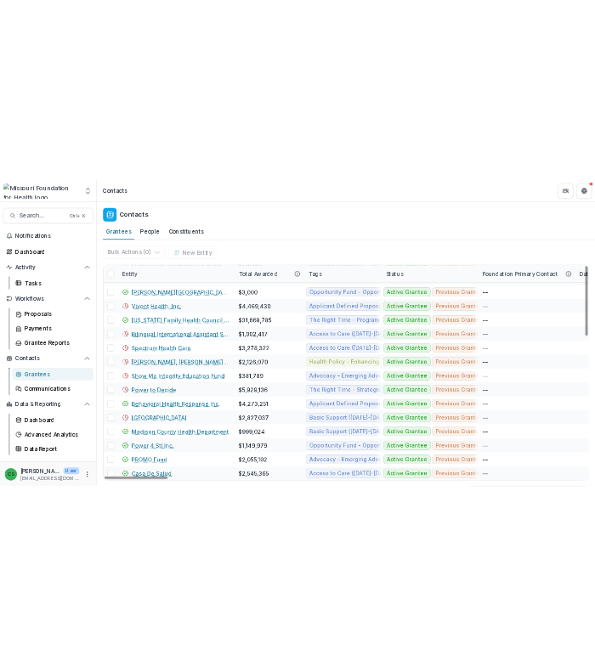
scroll to position [941, 0]
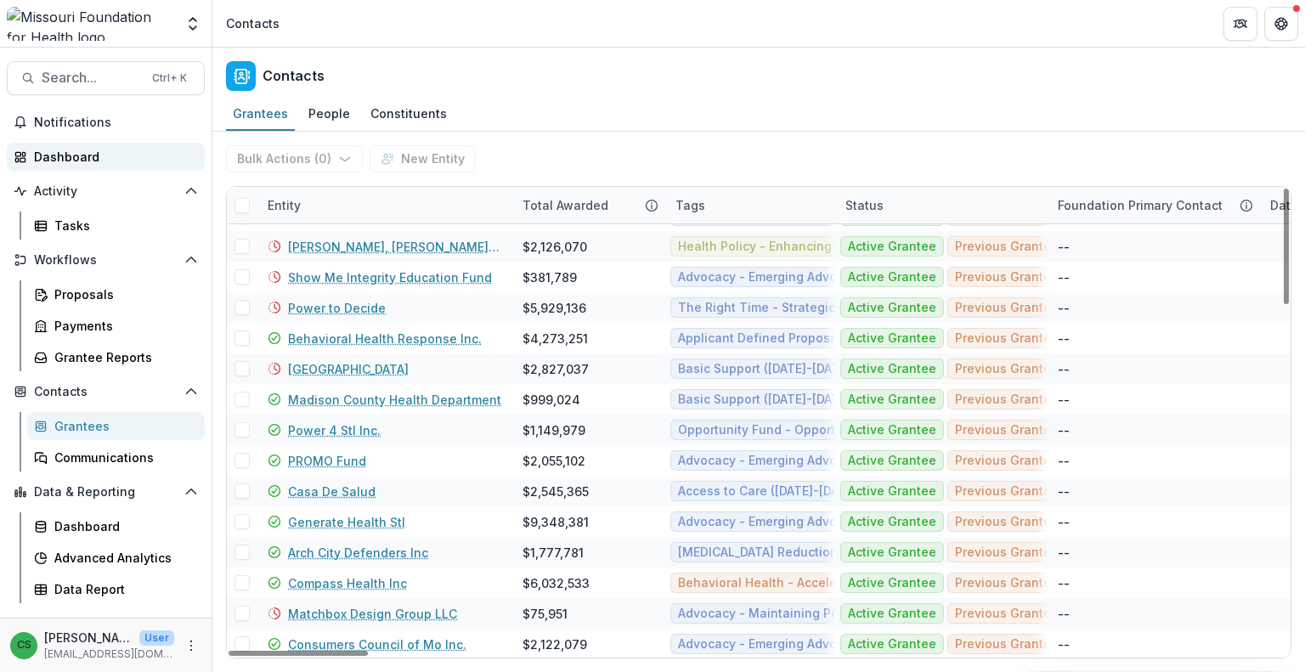
click at [69, 155] on div "Dashboard" at bounding box center [112, 157] width 157 height 18
